Goal: Navigation & Orientation: Find specific page/section

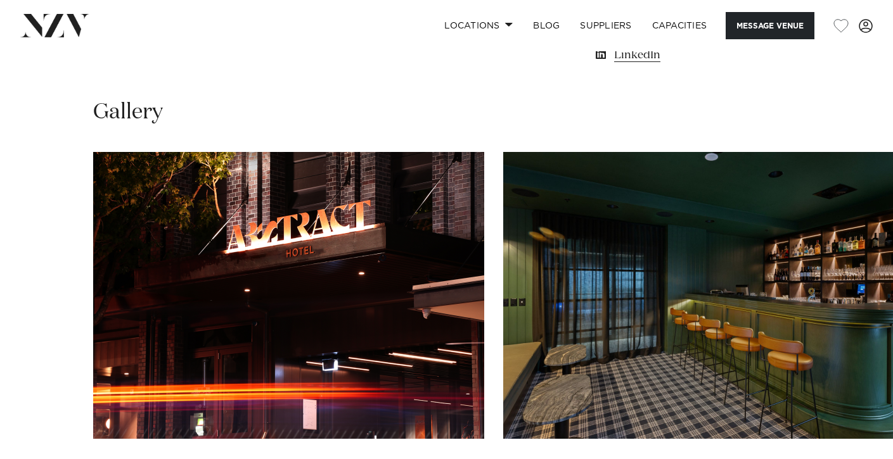
scroll to position [1115, 0]
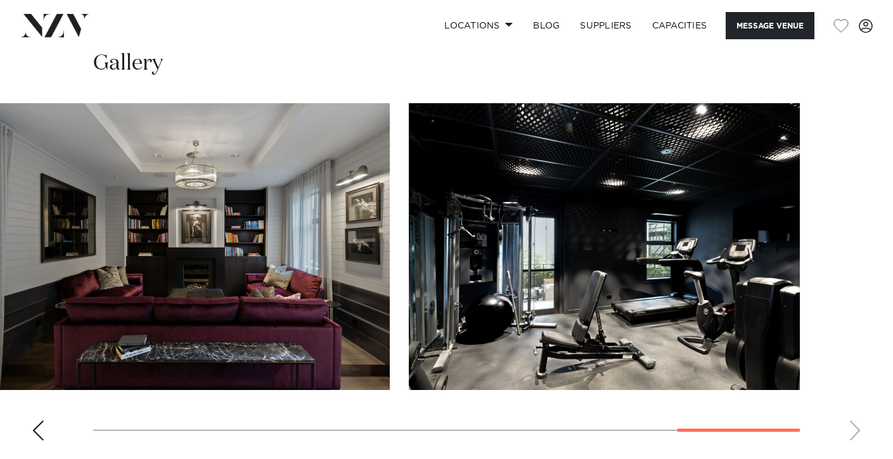
click at [807, 427] on swiper-container at bounding box center [446, 277] width 893 height 348
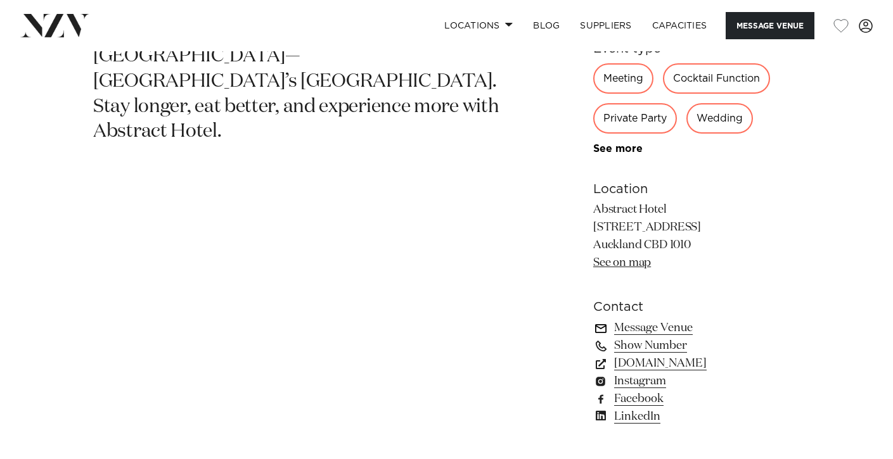
scroll to position [715, 0]
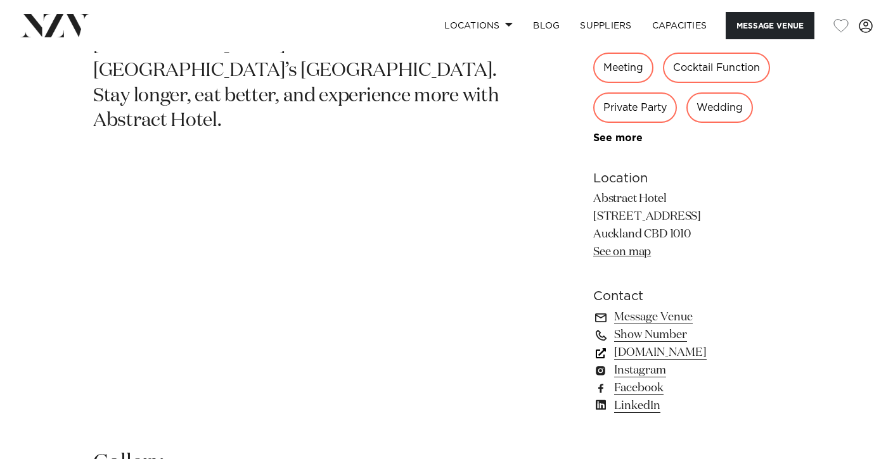
click at [649, 357] on link "abstracthotel.co.nz" at bounding box center [696, 353] width 207 height 18
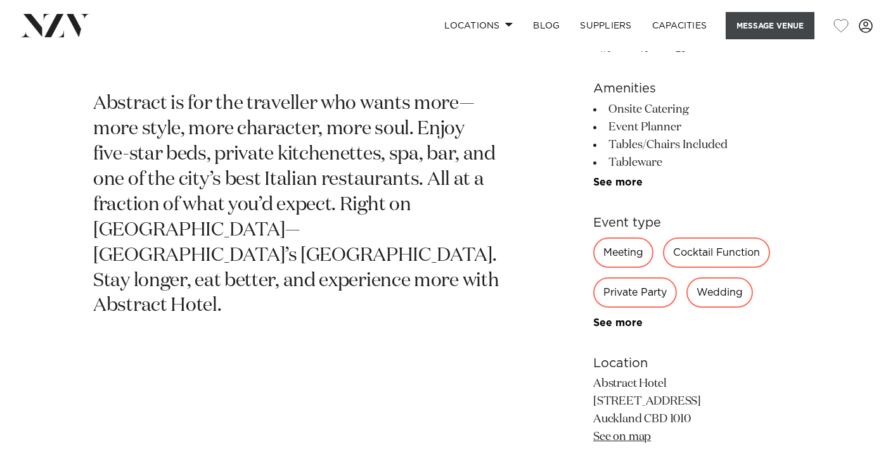
scroll to position [0, 0]
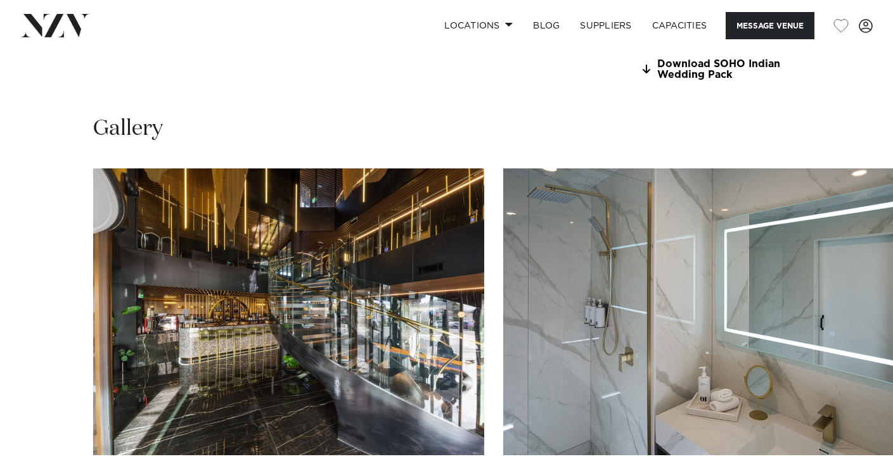
scroll to position [1332, 0]
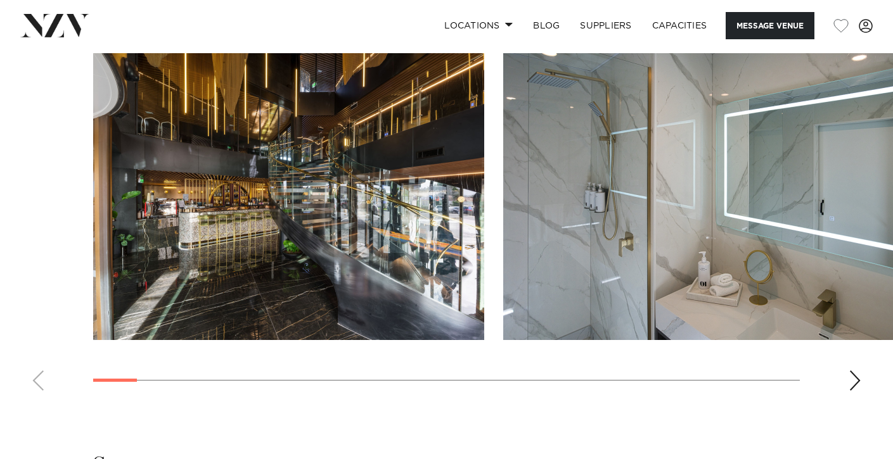
click at [854, 371] on div "Next slide" at bounding box center [855, 381] width 13 height 20
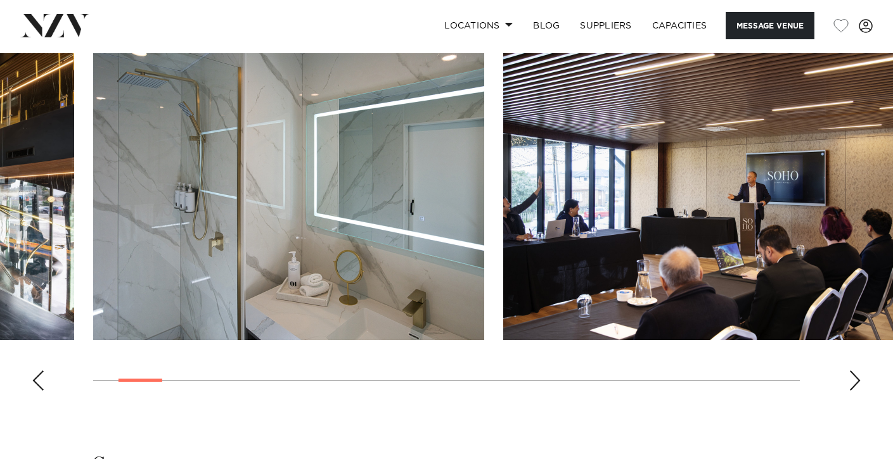
click at [854, 371] on div "Next slide" at bounding box center [855, 381] width 13 height 20
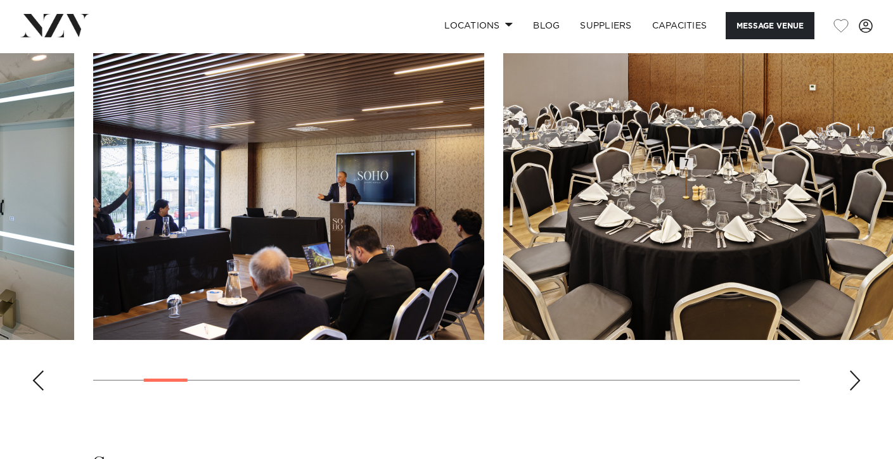
click at [854, 371] on div "Next slide" at bounding box center [855, 381] width 13 height 20
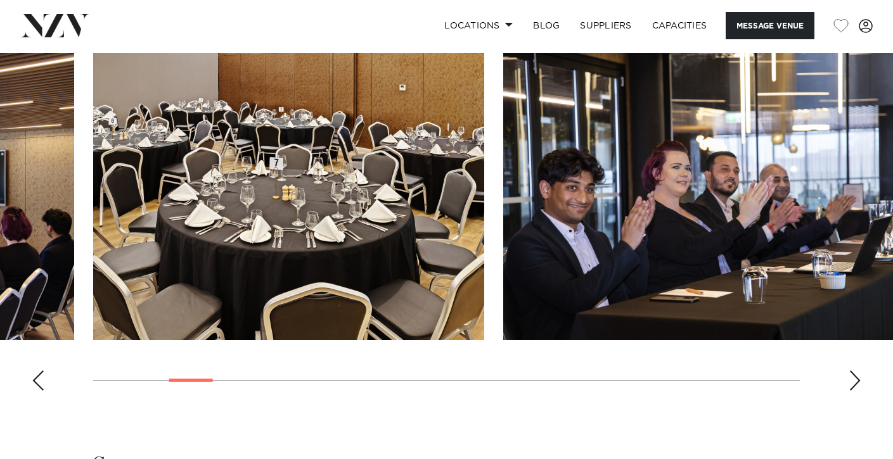
click at [854, 371] on div "Next slide" at bounding box center [855, 381] width 13 height 20
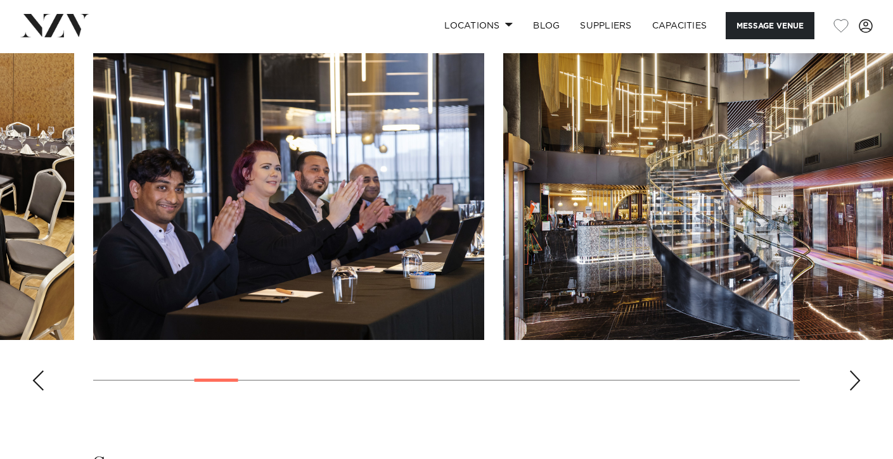
click at [854, 371] on div "Next slide" at bounding box center [855, 381] width 13 height 20
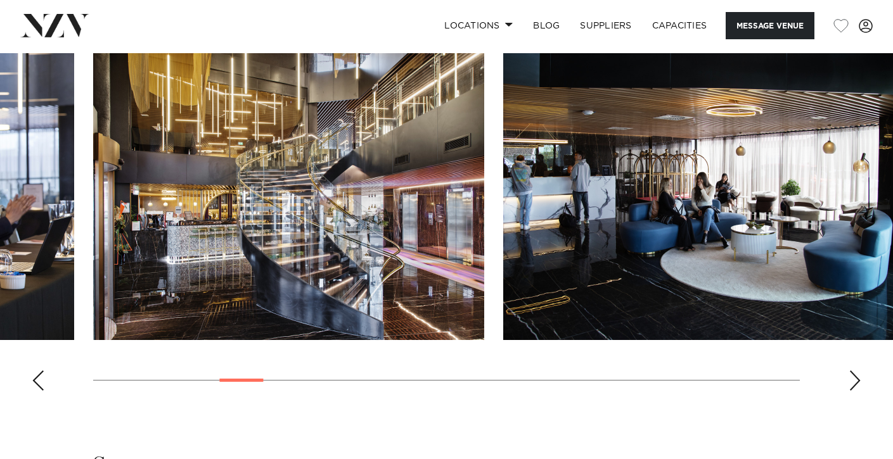
click at [854, 371] on div "Next slide" at bounding box center [855, 381] width 13 height 20
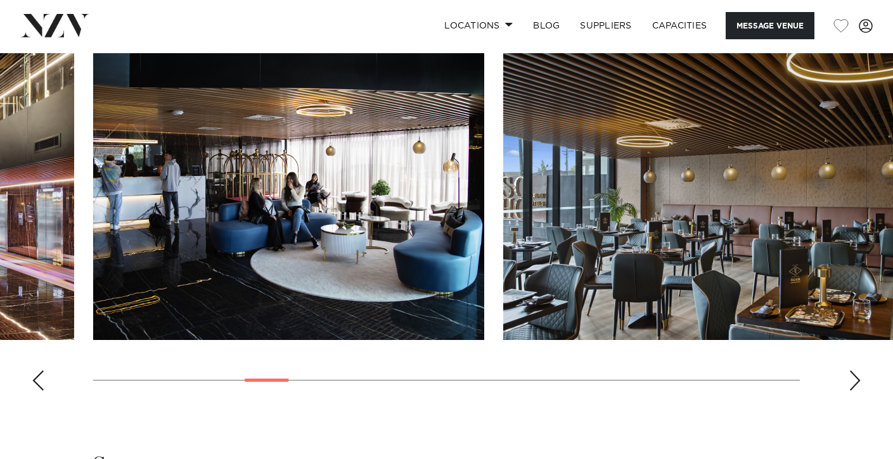
click at [854, 371] on div "Next slide" at bounding box center [855, 381] width 13 height 20
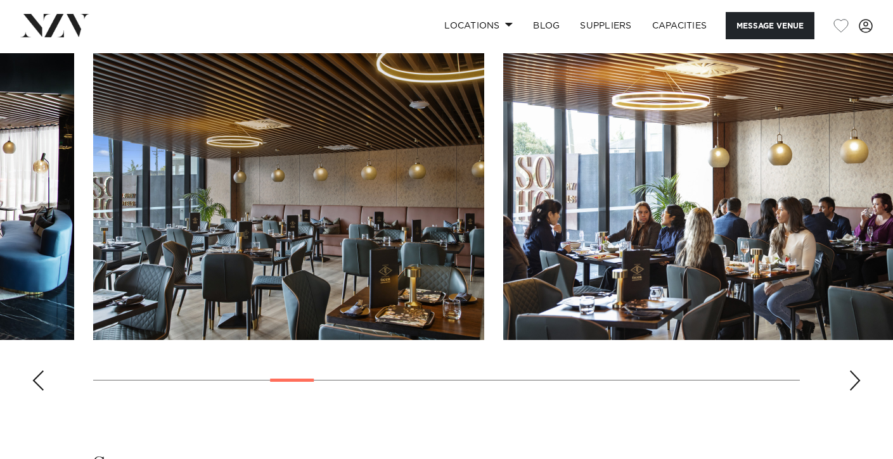
click at [854, 371] on div "Next slide" at bounding box center [855, 381] width 13 height 20
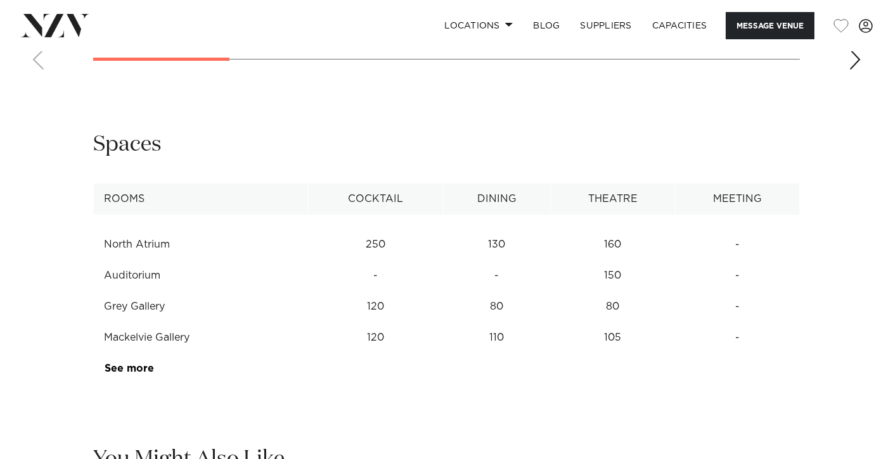
scroll to position [1536, 0]
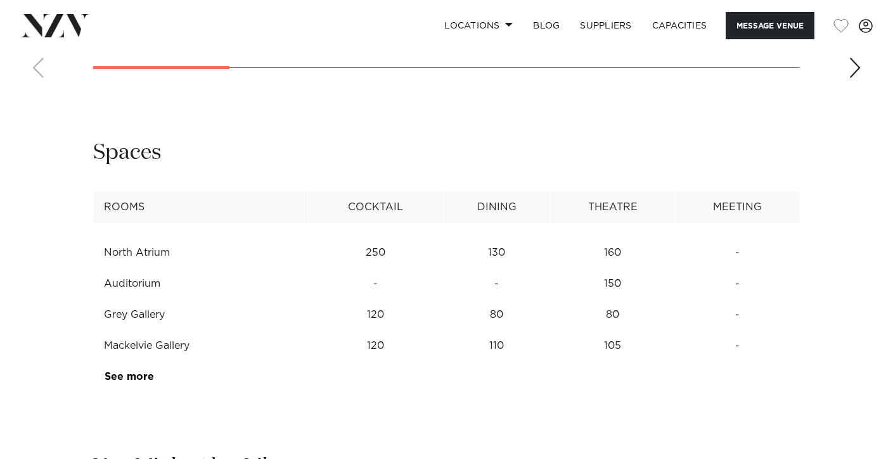
click at [140, 382] on link "See more" at bounding box center [154, 377] width 99 height 10
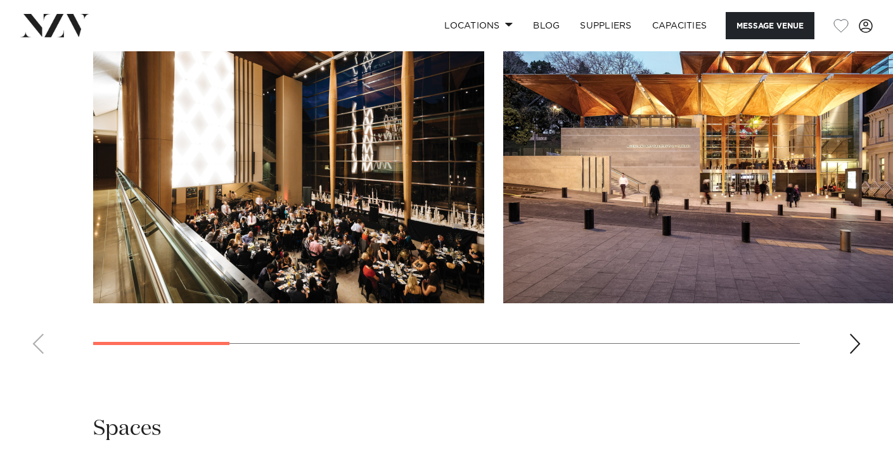
scroll to position [1209, 0]
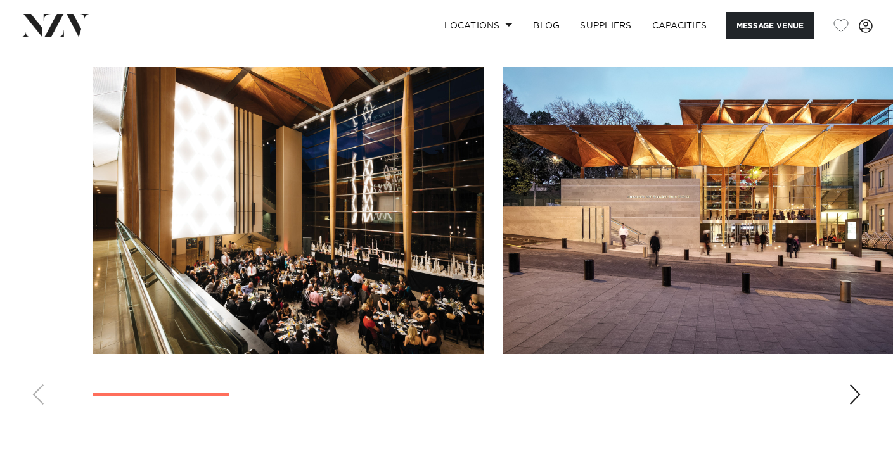
click at [850, 405] on div "Next slide" at bounding box center [855, 395] width 13 height 20
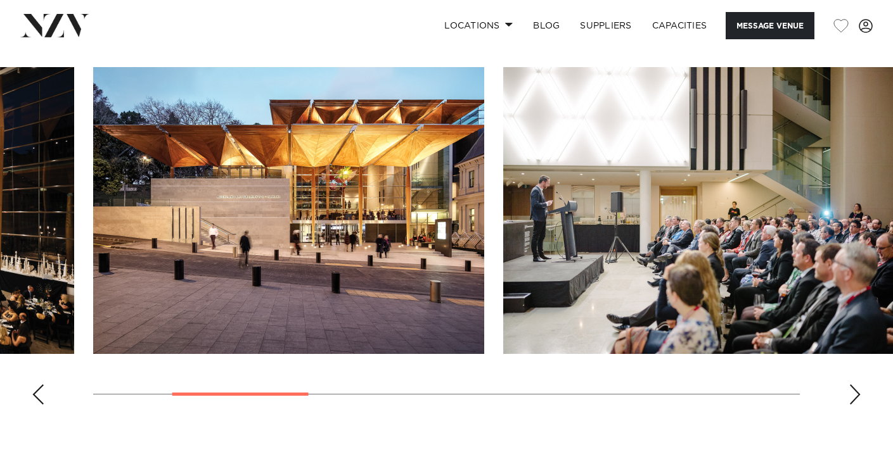
click at [850, 405] on div "Next slide" at bounding box center [855, 395] width 13 height 20
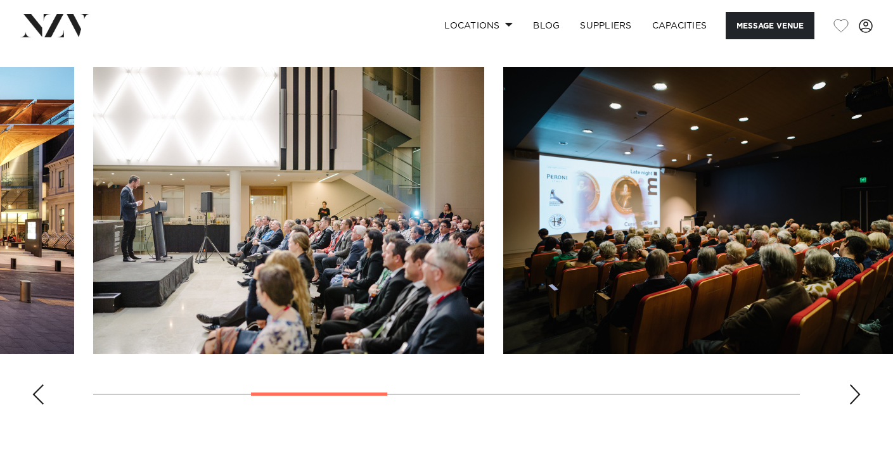
click at [850, 405] on div "Next slide" at bounding box center [855, 395] width 13 height 20
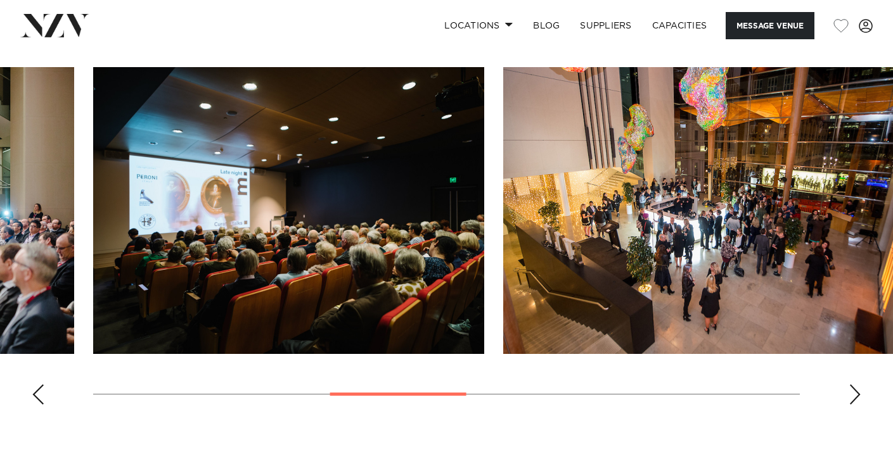
click at [850, 405] on div "Next slide" at bounding box center [855, 395] width 13 height 20
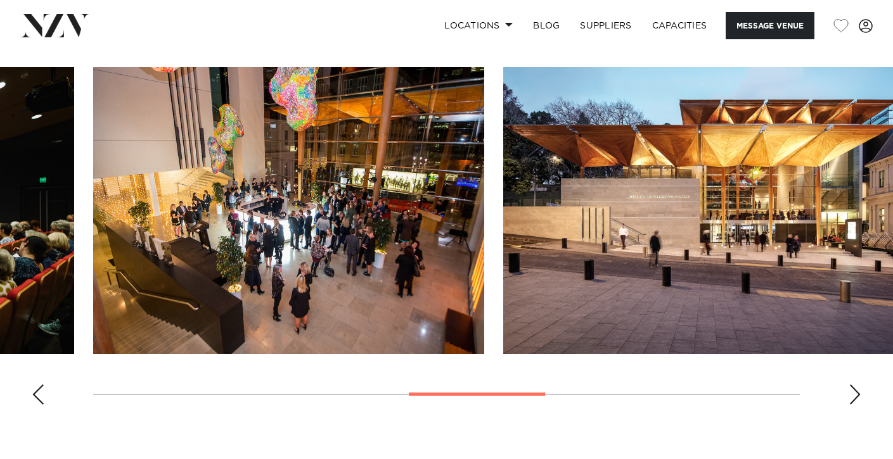
click at [850, 405] on div "Next slide" at bounding box center [855, 395] width 13 height 20
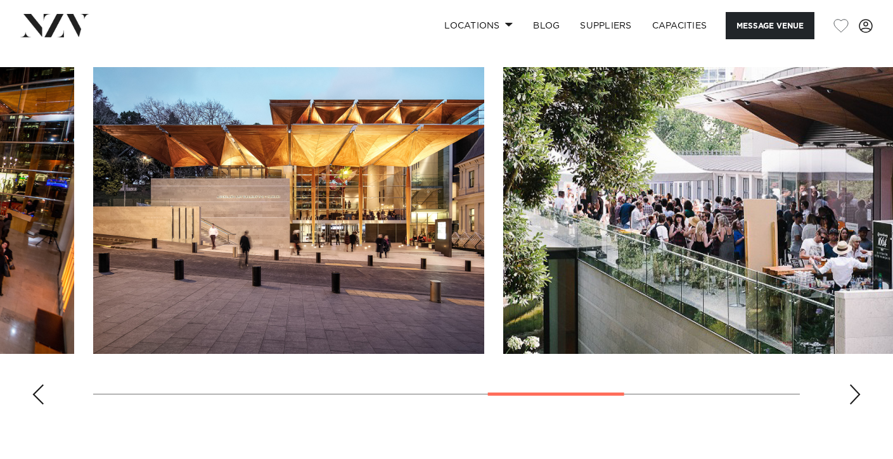
click at [850, 405] on div "Next slide" at bounding box center [855, 395] width 13 height 20
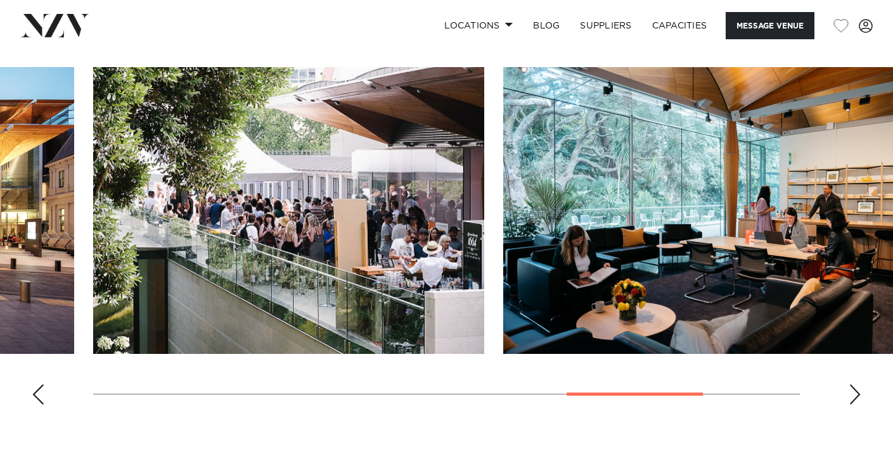
click at [850, 405] on div "Next slide" at bounding box center [855, 395] width 13 height 20
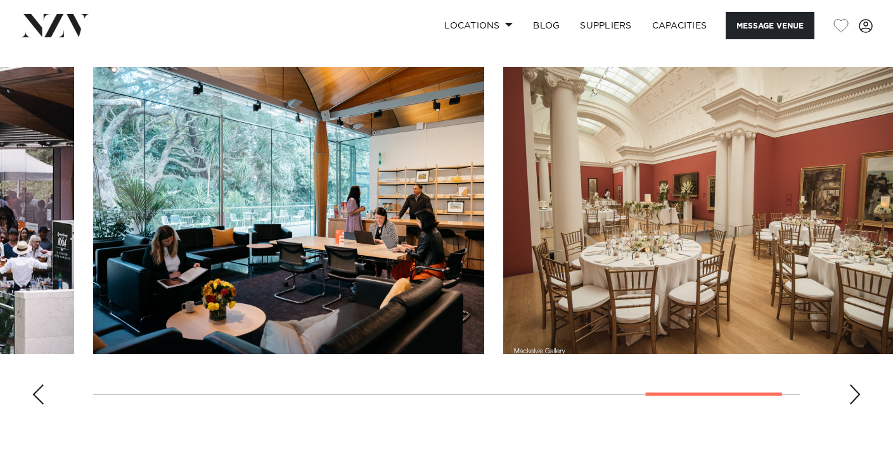
click at [851, 405] on div "Next slide" at bounding box center [855, 395] width 13 height 20
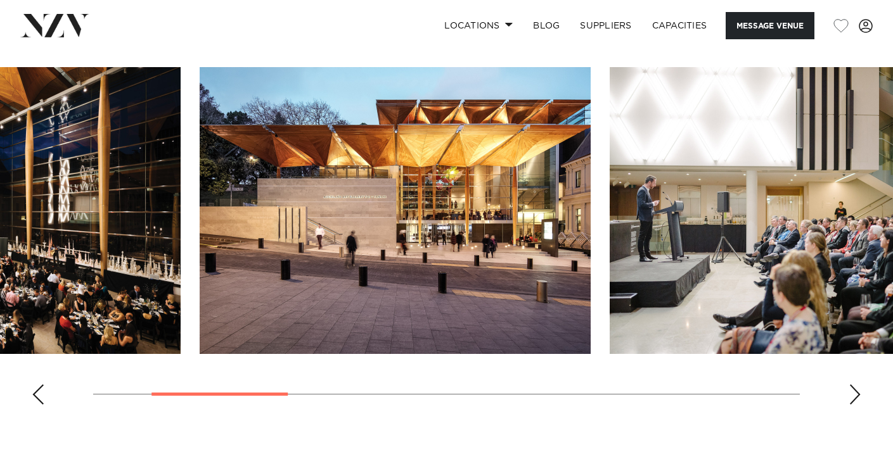
click at [262, 415] on swiper-container at bounding box center [446, 241] width 893 height 348
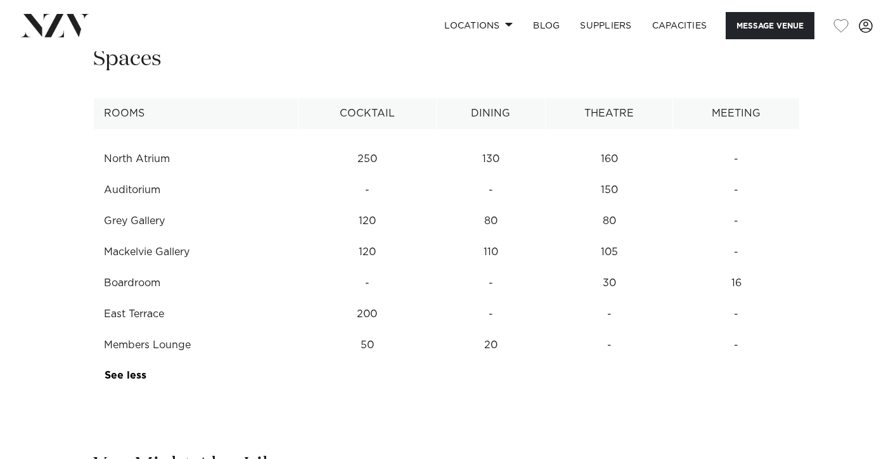
scroll to position [1654, 0]
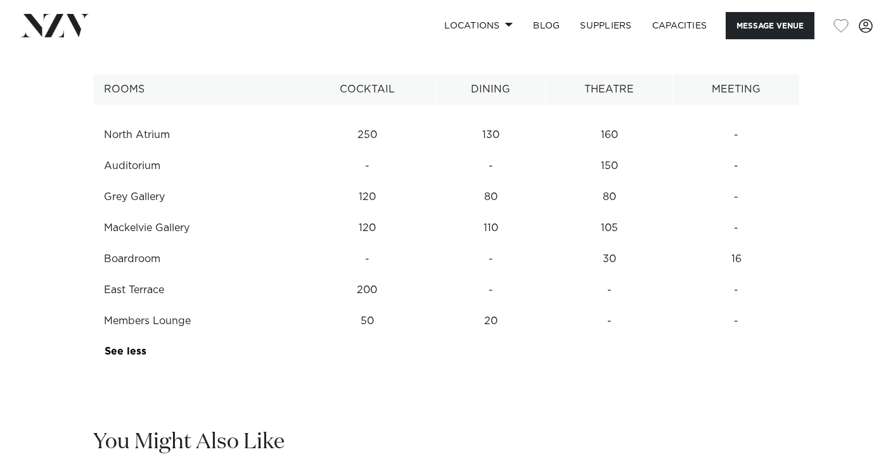
click at [494, 151] on td "80" at bounding box center [490, 135] width 109 height 31
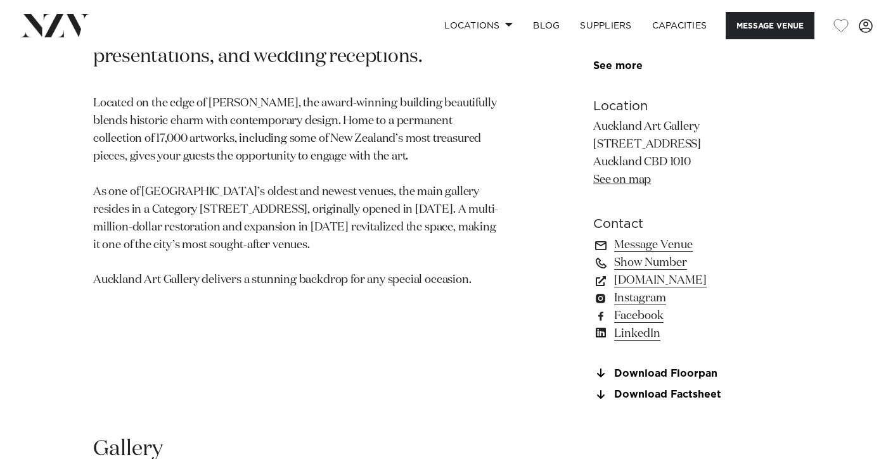
scroll to position [832, 0]
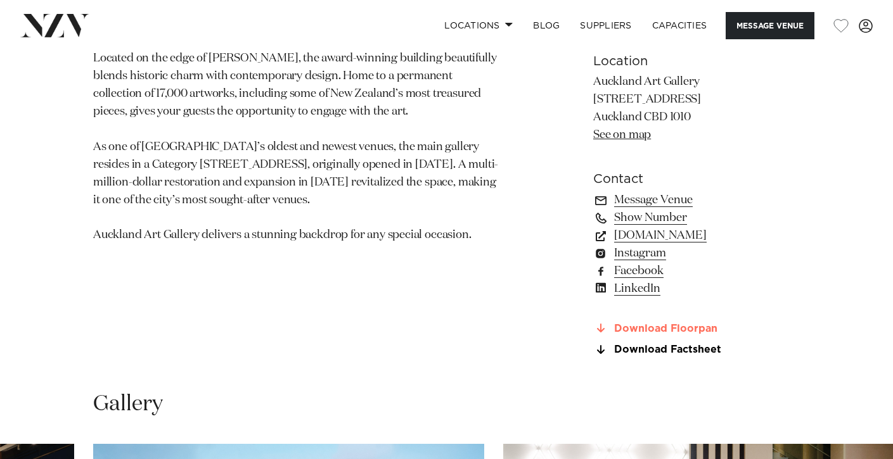
click at [685, 335] on link "Download Floorpan" at bounding box center [696, 328] width 207 height 11
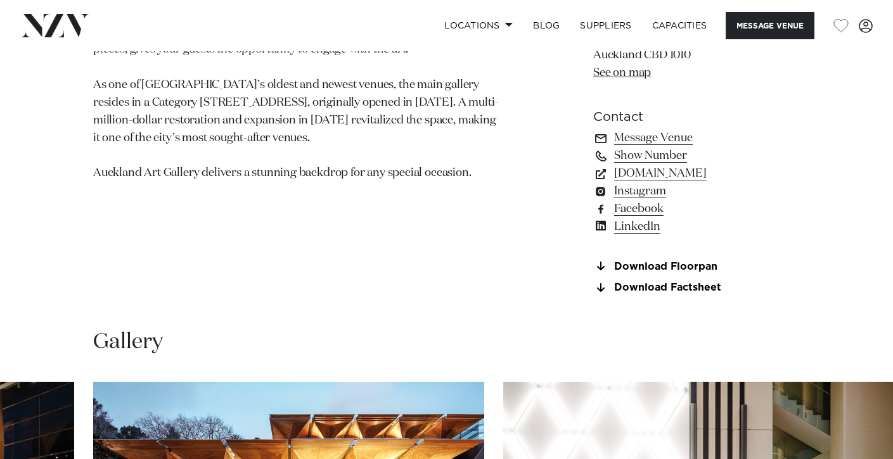
scroll to position [885, 0]
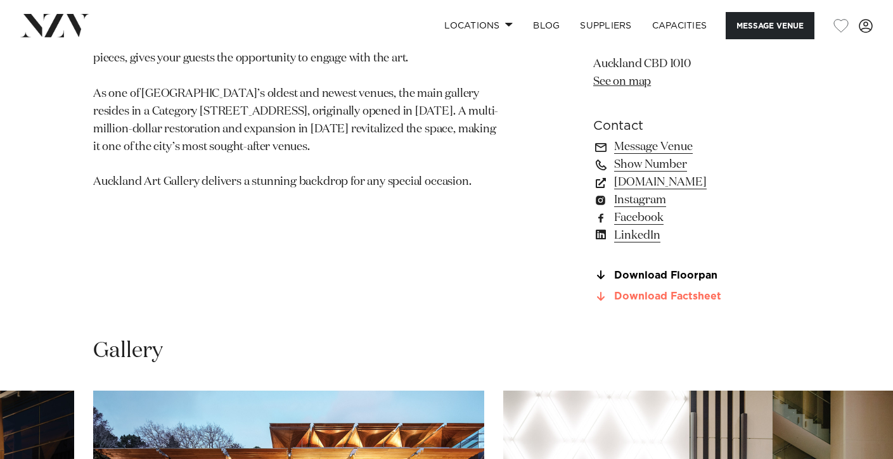
click at [658, 303] on link "Download Factsheet" at bounding box center [696, 297] width 207 height 11
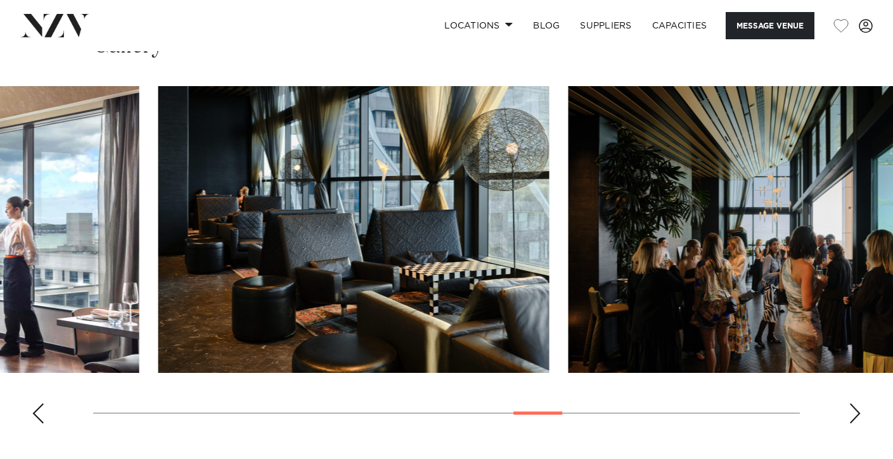
scroll to position [1349, 0]
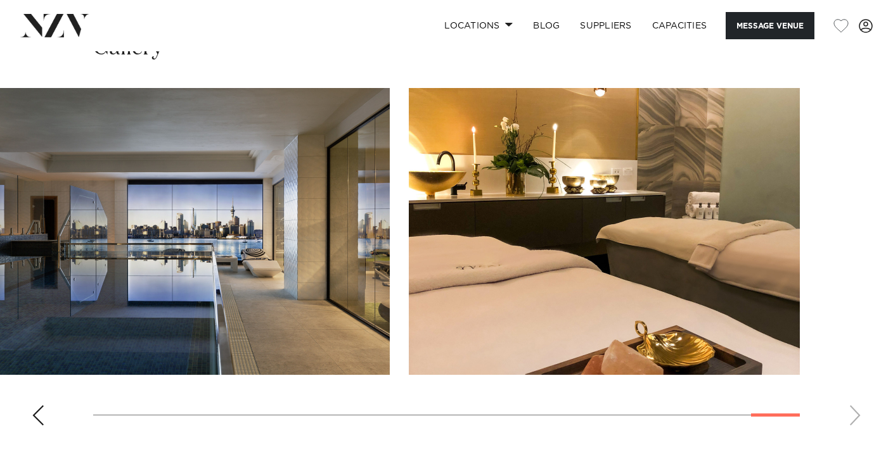
click at [778, 408] on swiper-container at bounding box center [446, 262] width 893 height 348
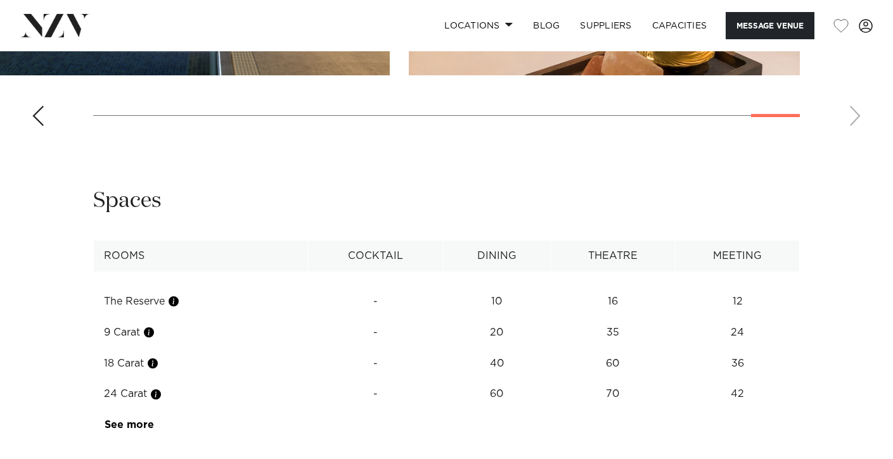
scroll to position [1688, 0]
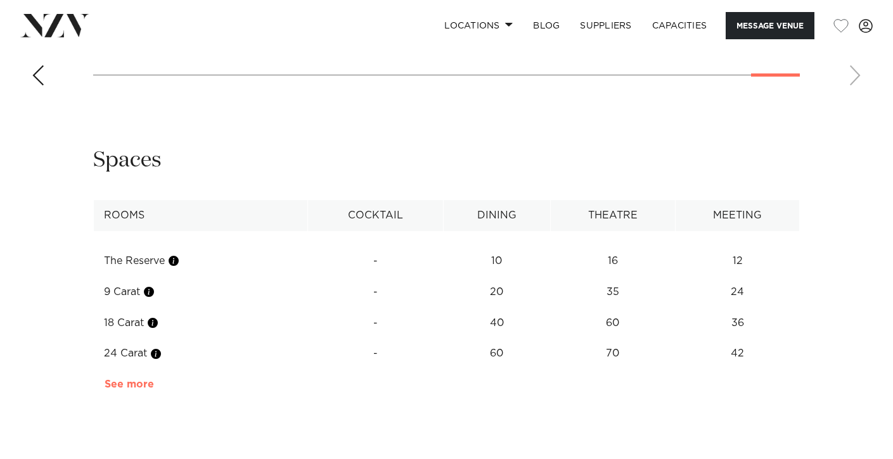
click at [130, 387] on link "See more" at bounding box center [154, 385] width 99 height 10
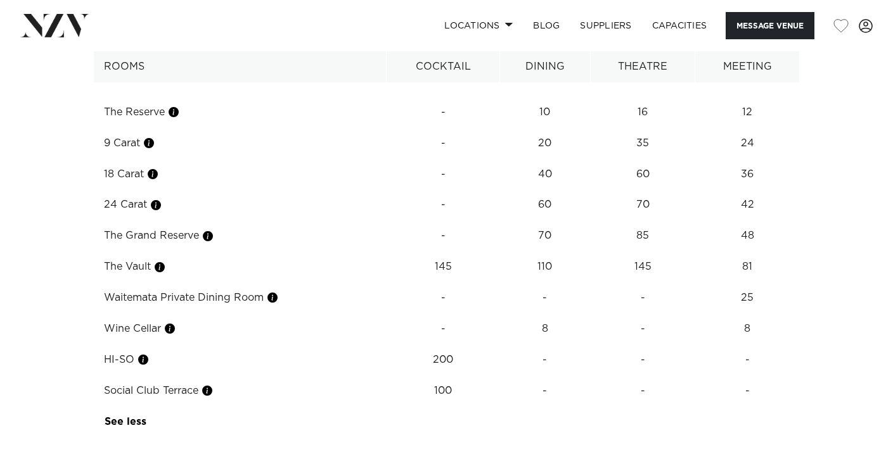
scroll to position [1847, 0]
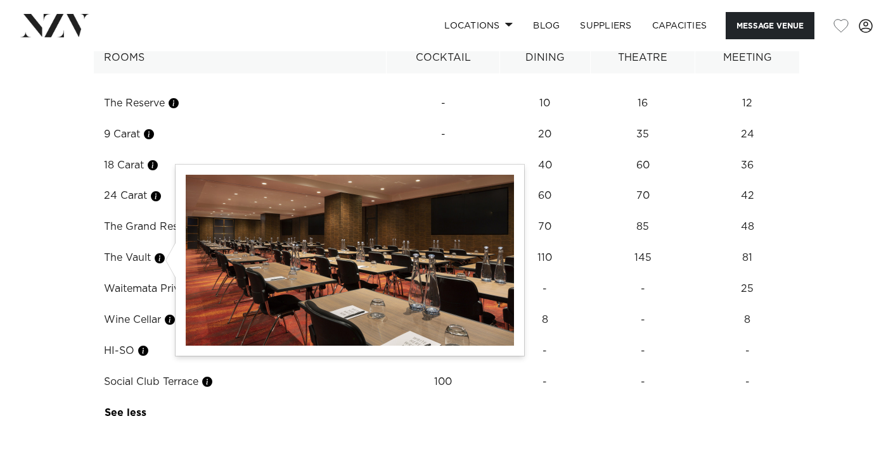
click at [163, 263] on button "button" at bounding box center [159, 258] width 13 height 13
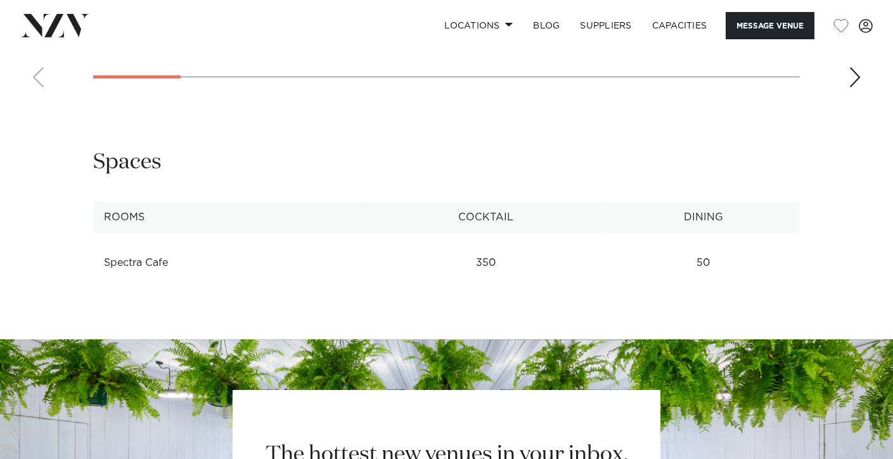
scroll to position [1428, 0]
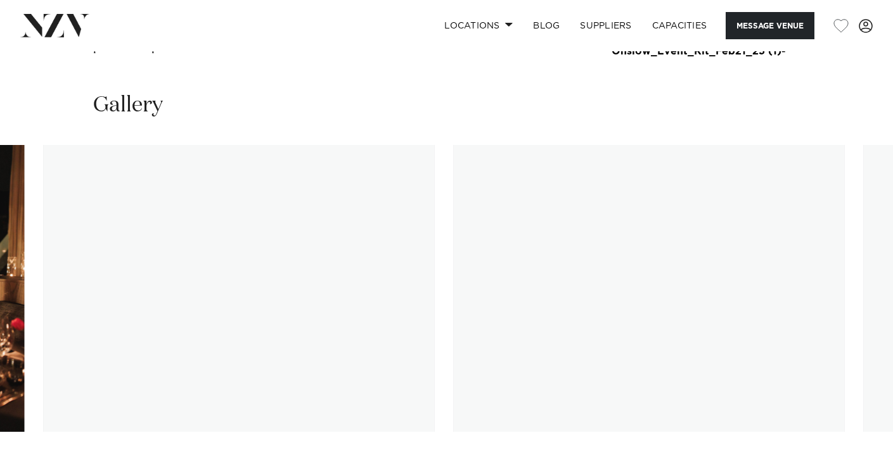
scroll to position [1224, 0]
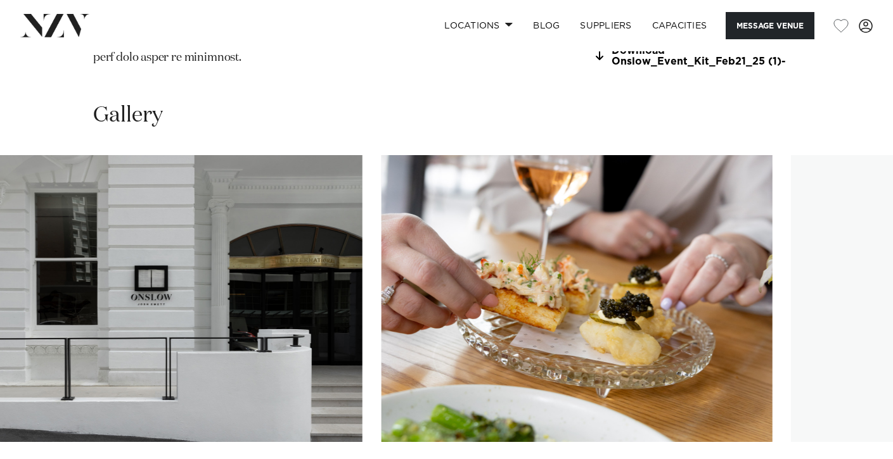
click at [527, 432] on swiper-container at bounding box center [446, 329] width 893 height 348
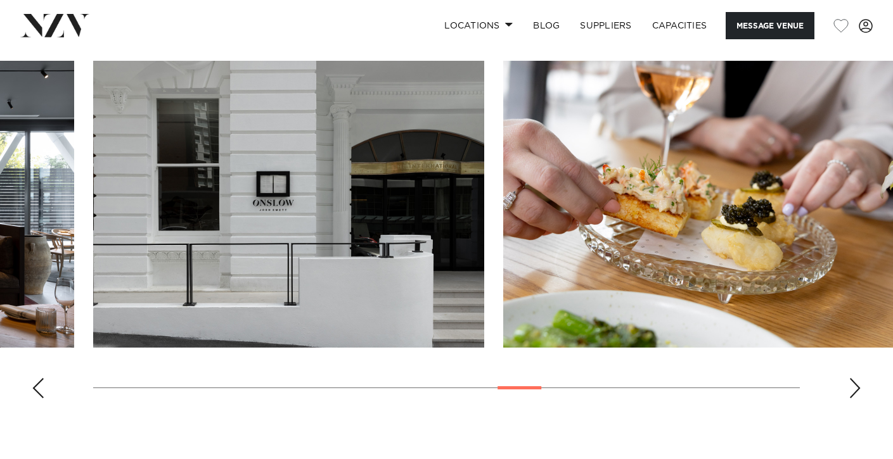
scroll to position [1320, 0]
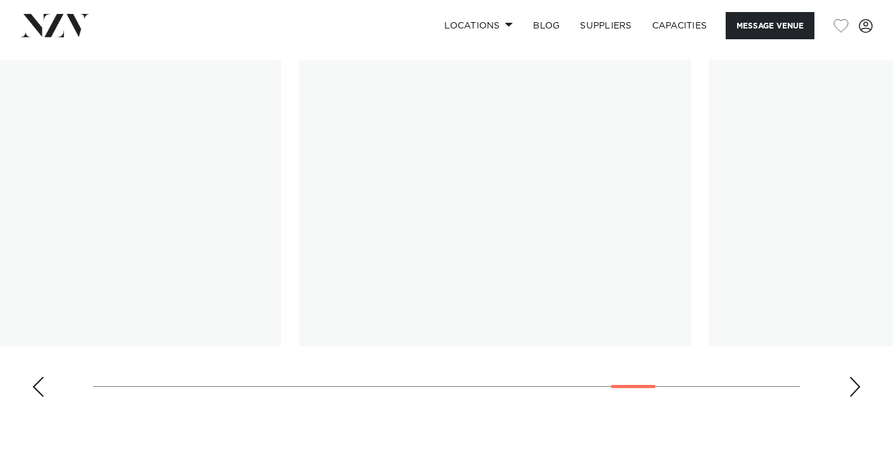
click at [629, 385] on div at bounding box center [634, 386] width 44 height 3
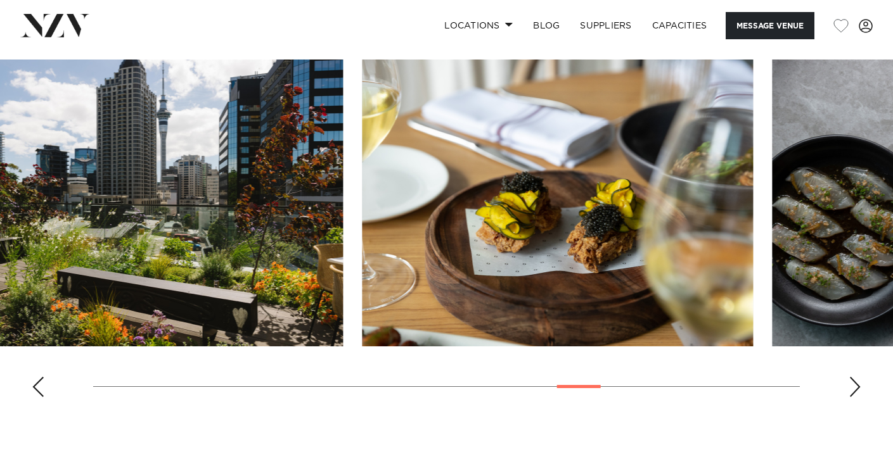
click at [589, 366] on swiper-container at bounding box center [446, 234] width 893 height 348
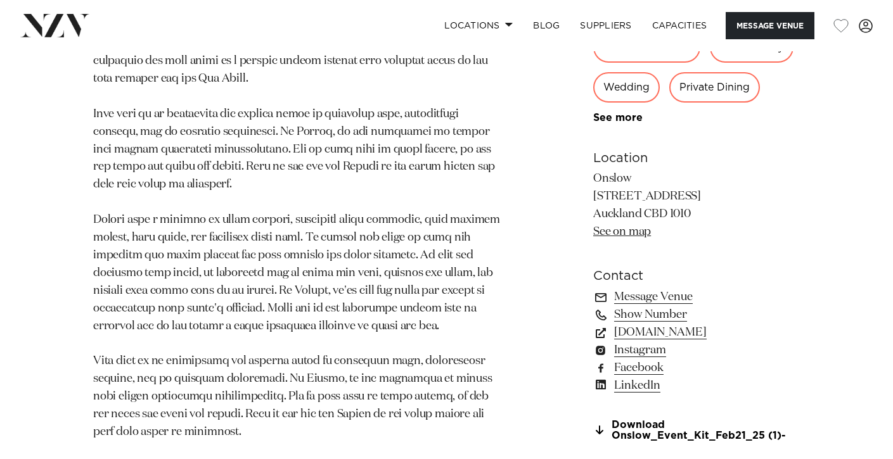
scroll to position [850, 0]
click at [629, 420] on link "Download Onslow_Event_Kit_Feb21_25 (1)-" at bounding box center [696, 431] width 207 height 22
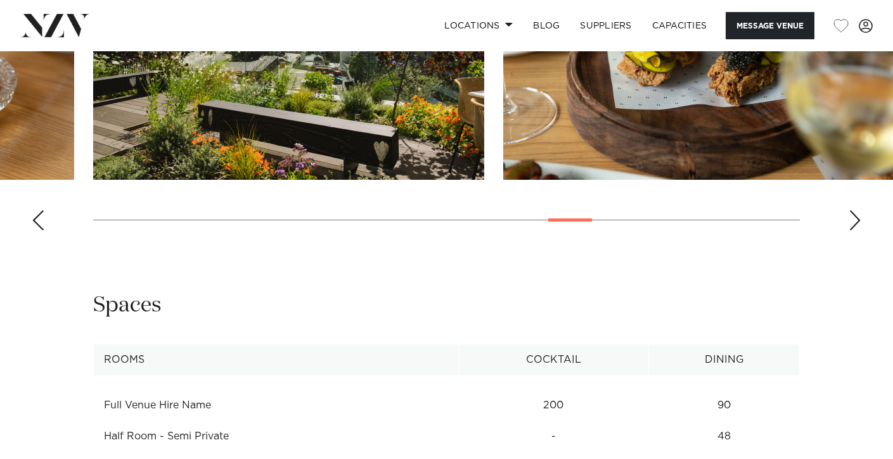
scroll to position [1670, 0]
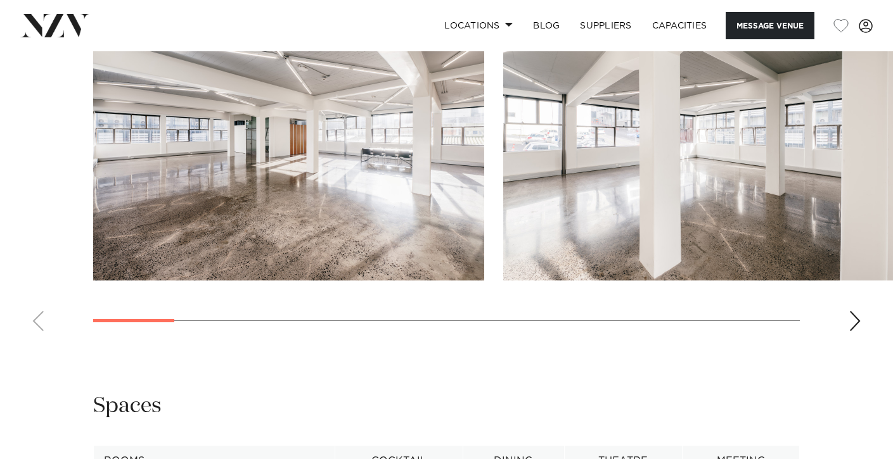
scroll to position [1188, 0]
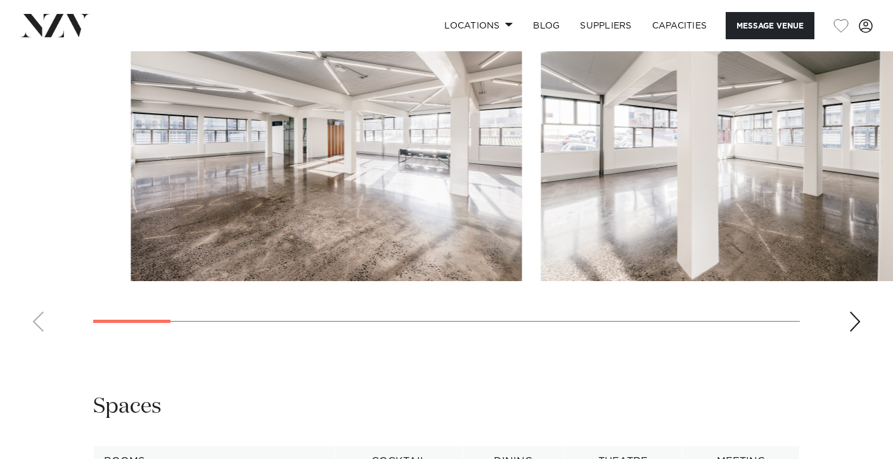
click at [262, 323] on swiper-container at bounding box center [446, 168] width 893 height 348
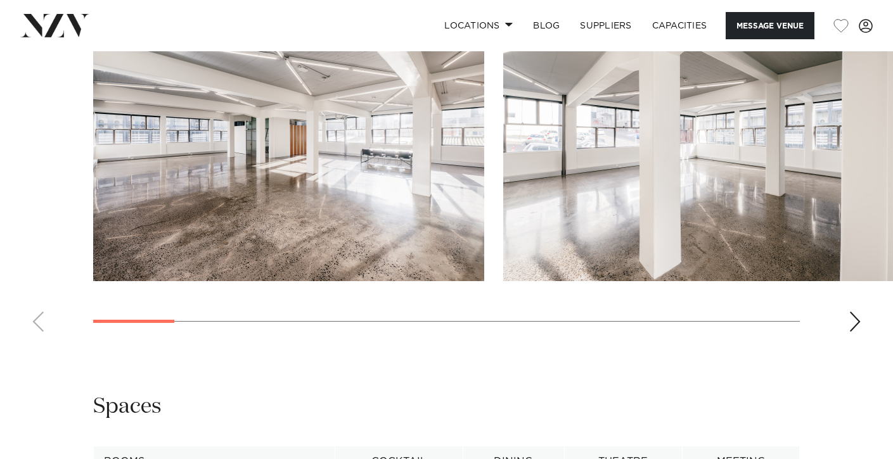
scroll to position [1189, 0]
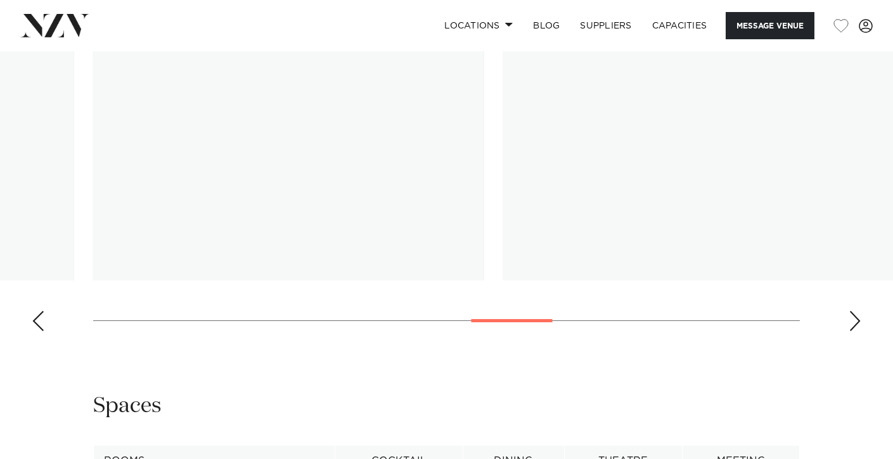
click at [511, 335] on swiper-container at bounding box center [446, 168] width 893 height 348
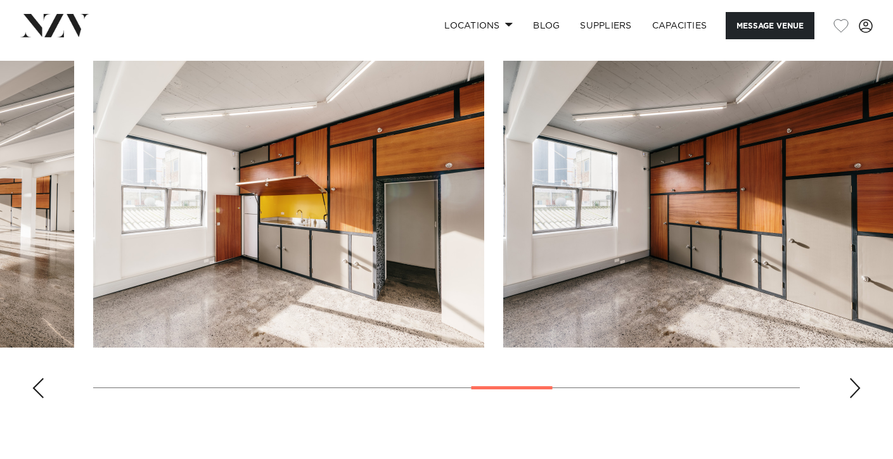
scroll to position [1271, 0]
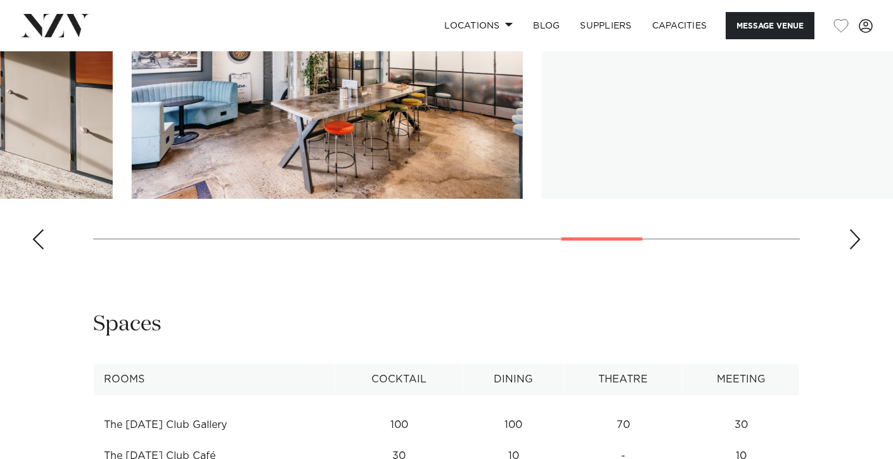
click at [627, 243] on swiper-container at bounding box center [446, 86] width 893 height 348
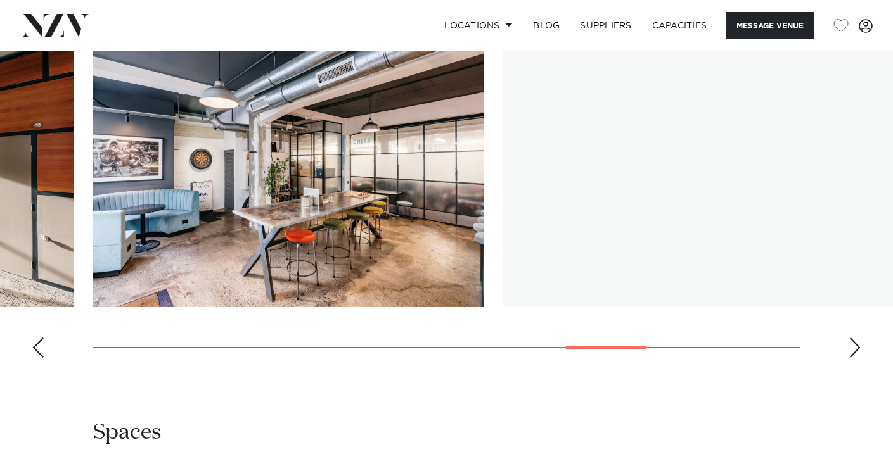
scroll to position [1138, 0]
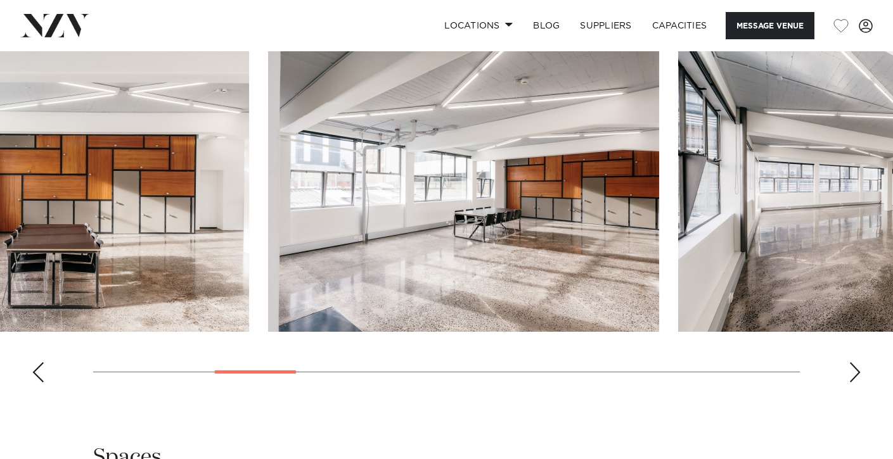
click at [284, 398] on div "Auckland The [DATE] Club Message Venue Auckland The [DATE] Club If you're looki…" at bounding box center [446, 92] width 893 height 2356
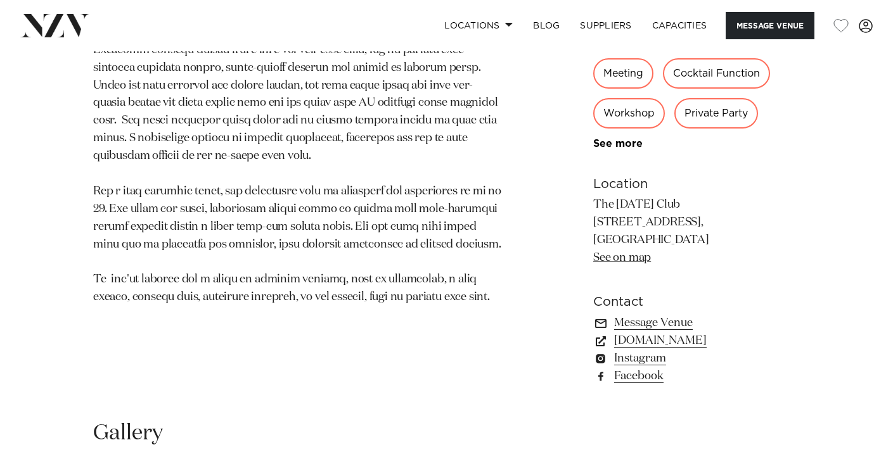
scroll to position [710, 0]
click at [639, 345] on link "[DOMAIN_NAME]" at bounding box center [696, 340] width 207 height 18
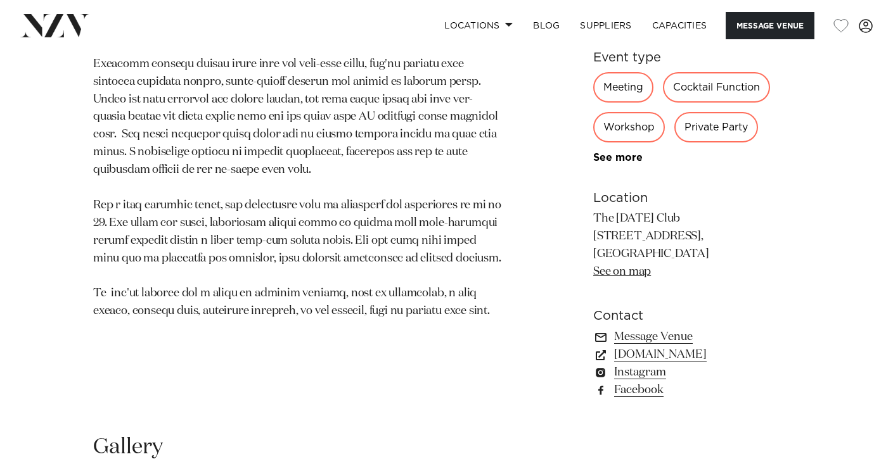
click at [617, 272] on link "See on map" at bounding box center [622, 271] width 58 height 11
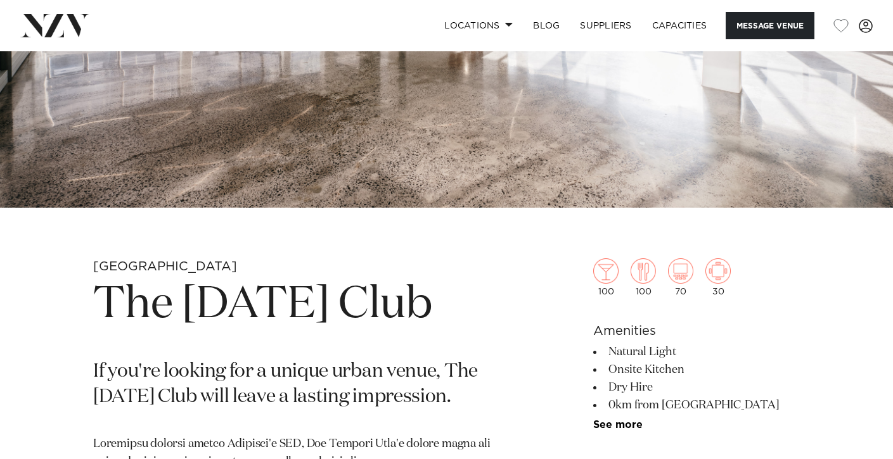
scroll to position [0, 0]
